Goal: Task Accomplishment & Management: Use online tool/utility

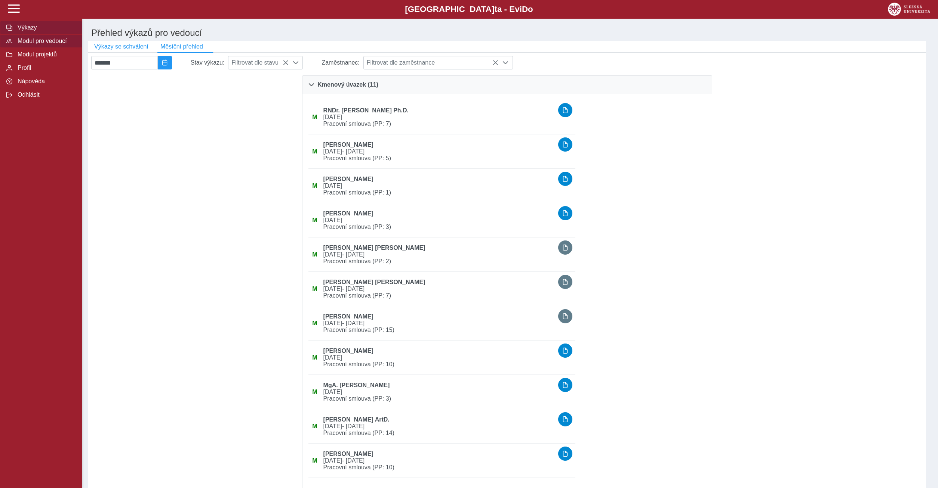
click at [34, 34] on button "Výkazy" at bounding box center [41, 27] width 82 height 13
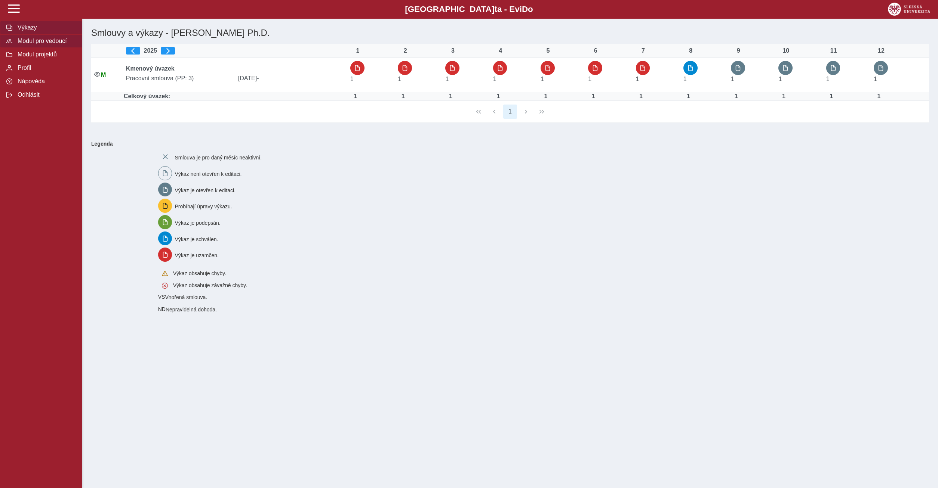
click at [41, 44] on span "Modul pro vedoucí" at bounding box center [45, 41] width 61 height 7
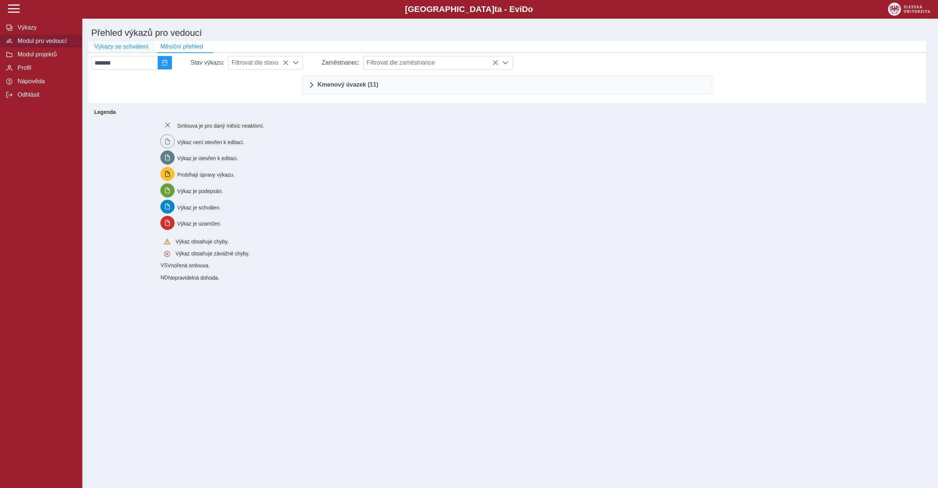
click at [106, 48] on span "Výkazy se schválení" at bounding box center [121, 46] width 54 height 7
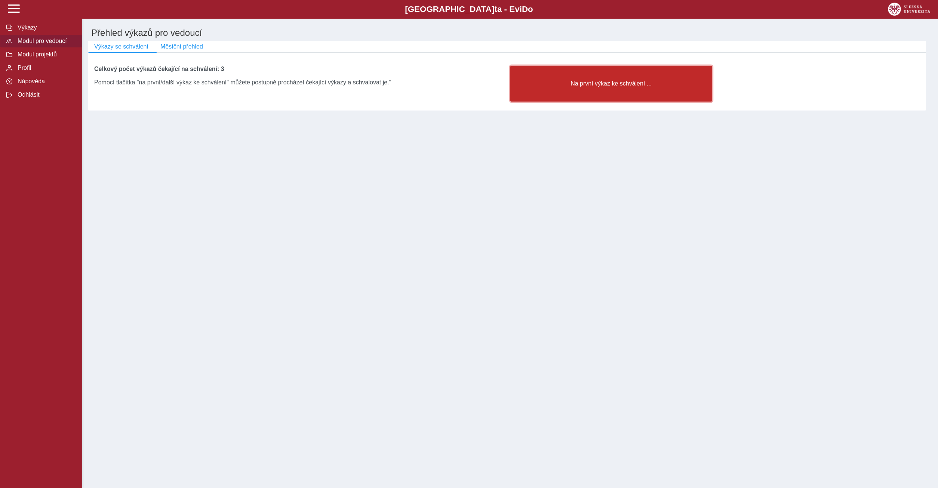
click at [628, 92] on button "Na první výkaz ke schválení ..." at bounding box center [611, 84] width 202 height 36
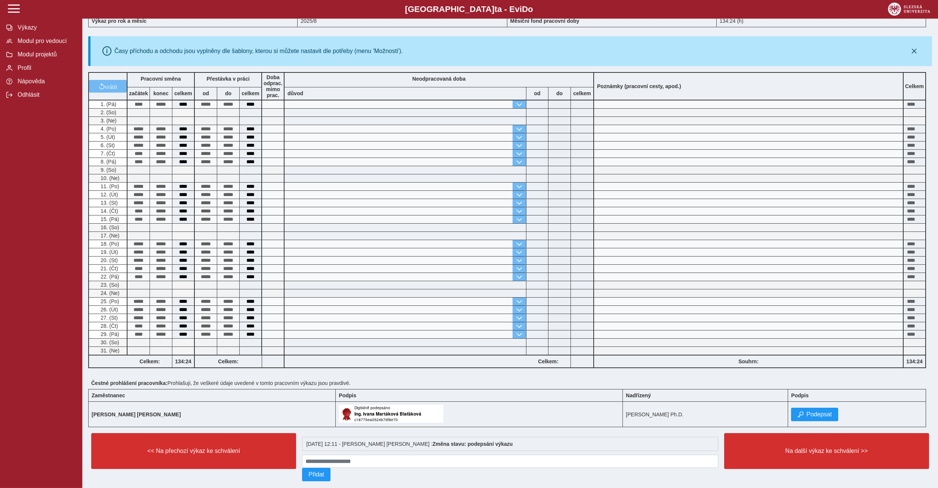
scroll to position [78, 0]
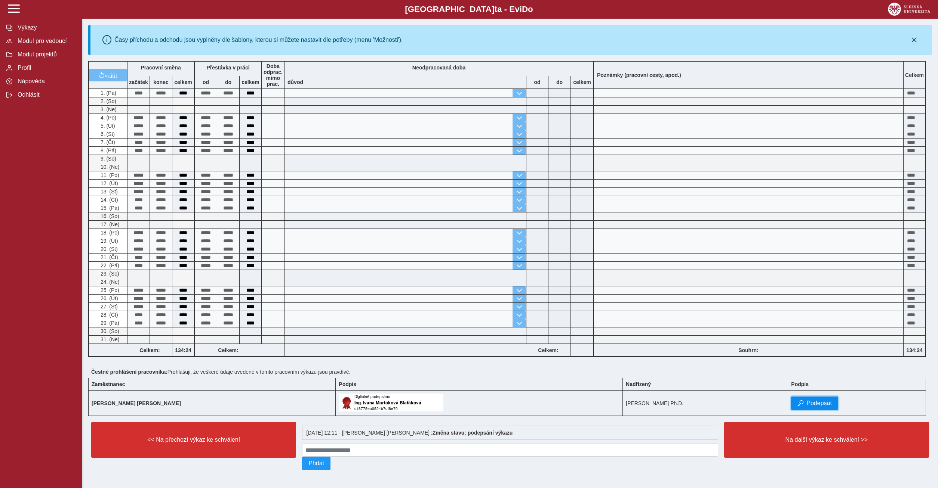
click at [808, 403] on span "Podepsat" at bounding box center [818, 403] width 25 height 7
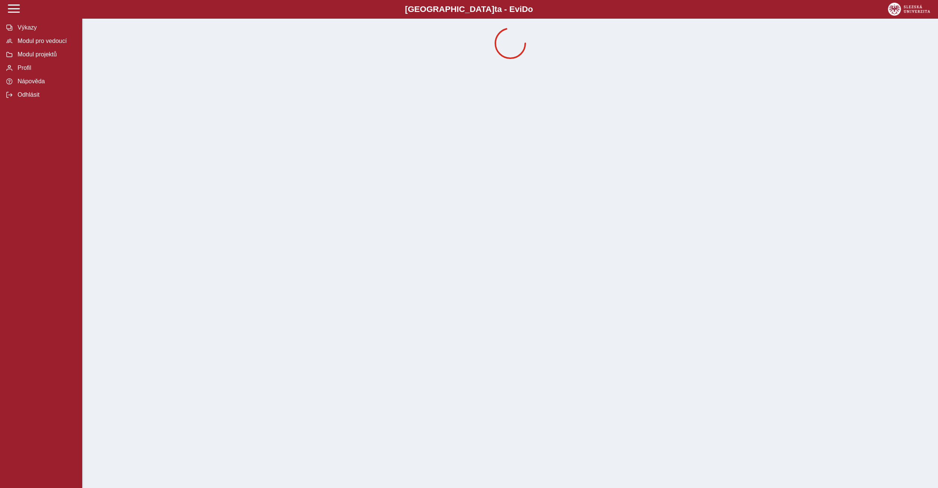
drag, startPoint x: 809, startPoint y: 436, endPoint x: 806, endPoint y: 479, distance: 43.5
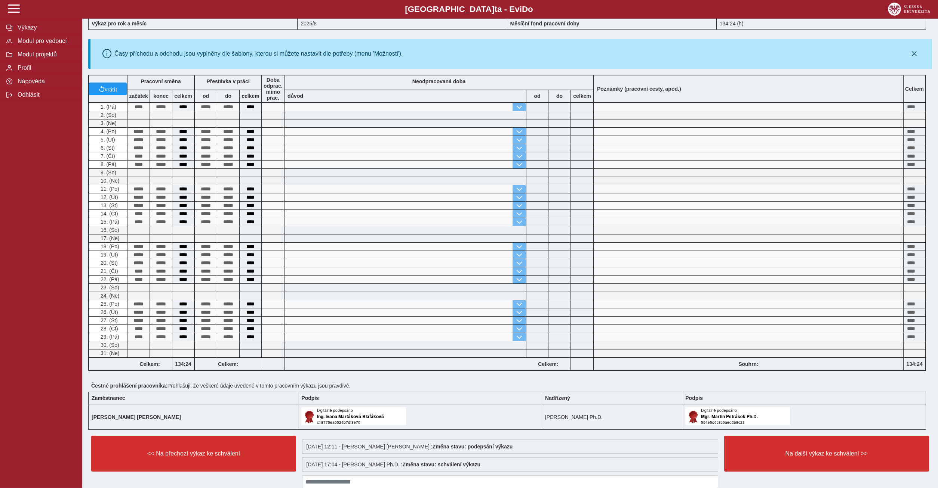
scroll to position [97, 0]
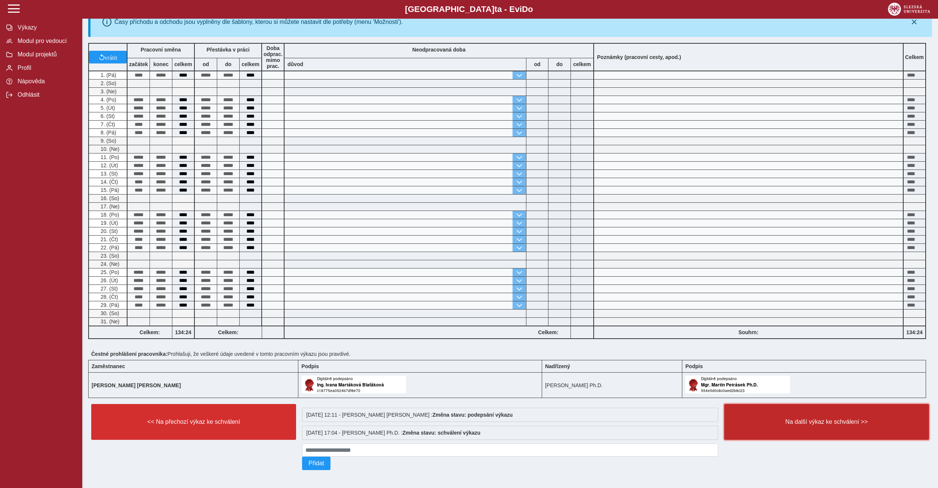
click at [800, 409] on button "Na další výkaz ke schválení >>" at bounding box center [826, 422] width 205 height 36
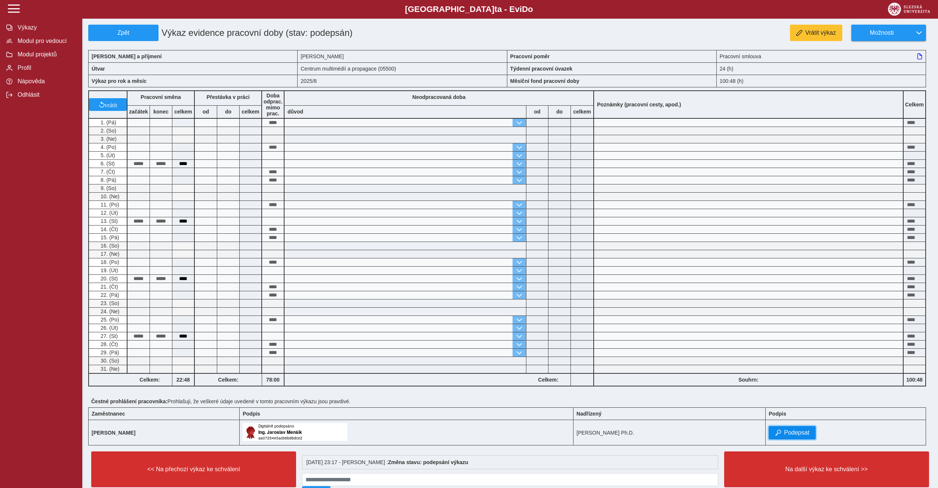
click at [799, 432] on button "Podepsat" at bounding box center [791, 432] width 47 height 13
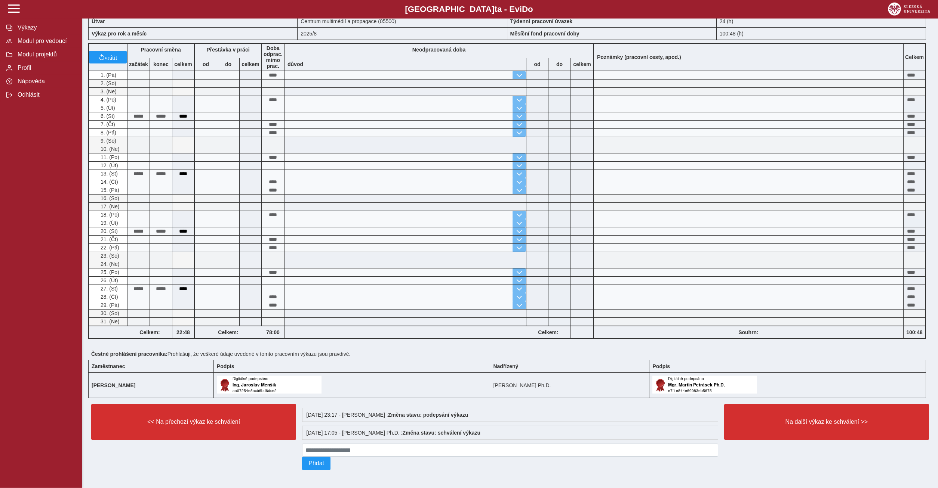
scroll to position [55, 0]
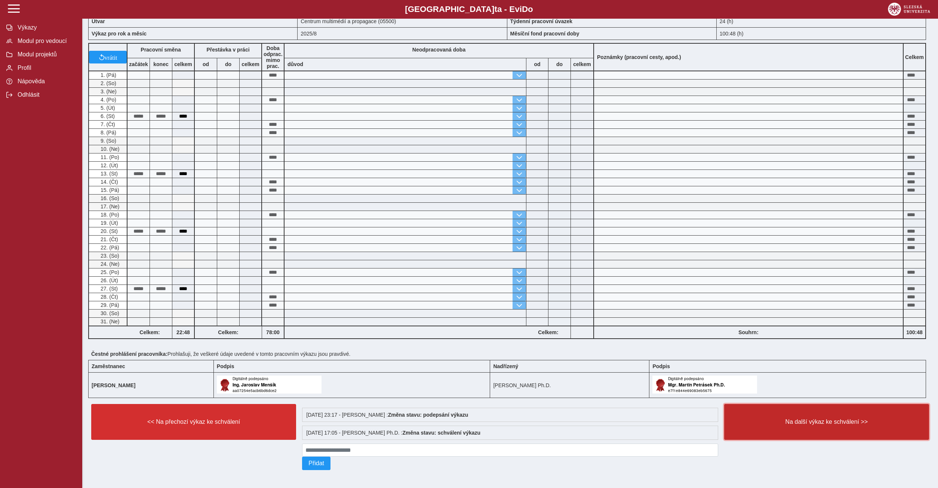
click at [795, 423] on button "Na další výkaz ke schválení >>" at bounding box center [826, 422] width 205 height 36
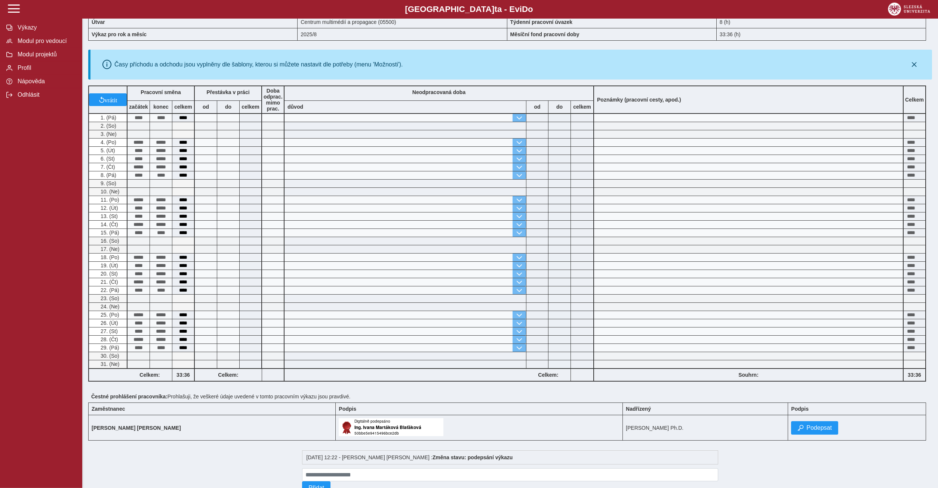
scroll to position [78, 0]
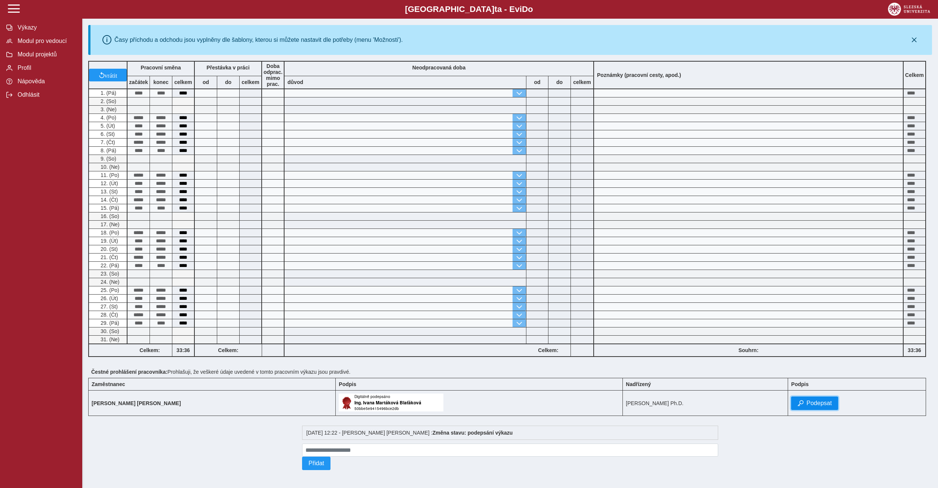
click at [814, 402] on span "Podepsat" at bounding box center [818, 403] width 25 height 7
